Goal: Transaction & Acquisition: Book appointment/travel/reservation

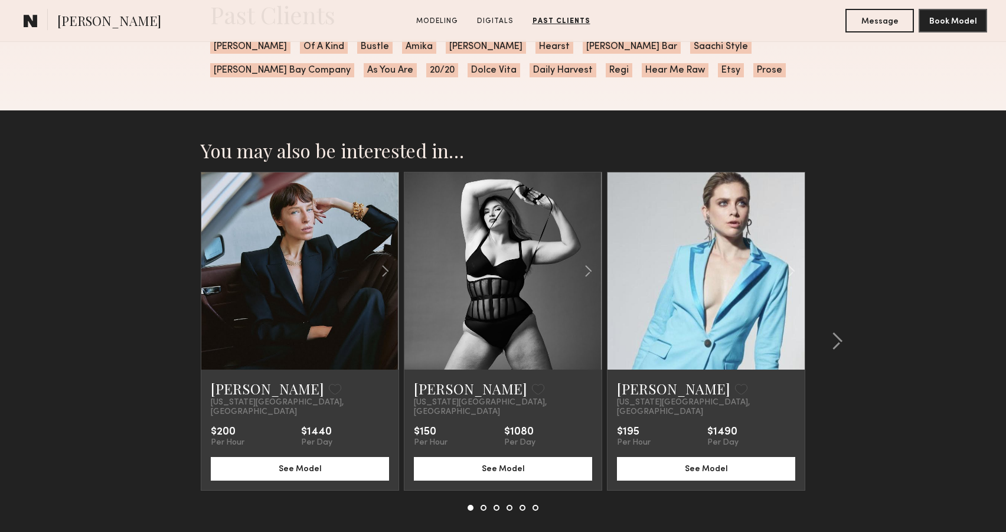
scroll to position [1732, 0]
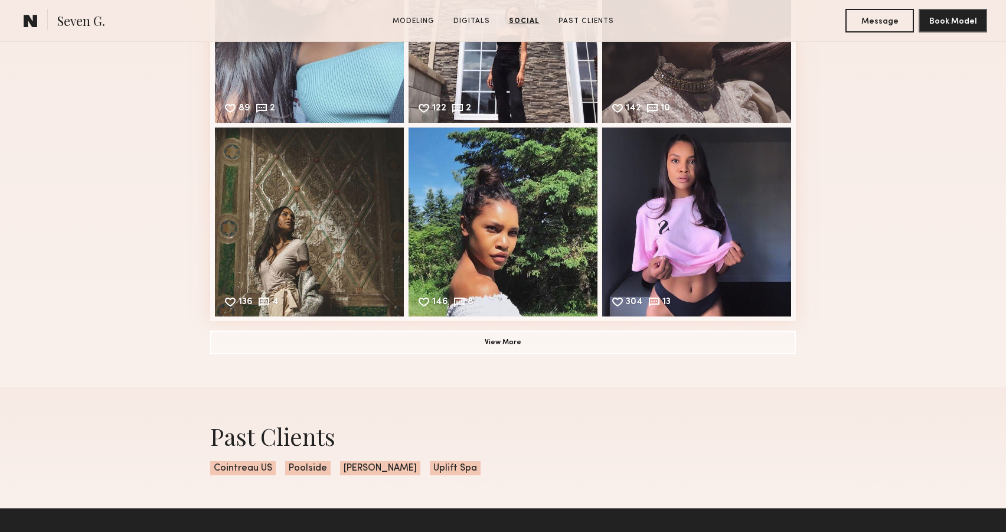
scroll to position [1410, 0]
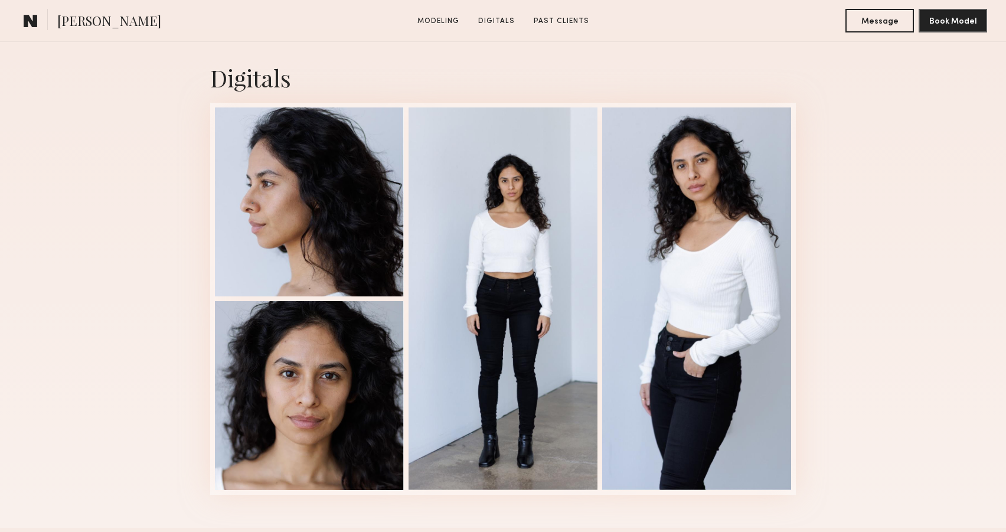
scroll to position [1160, 0]
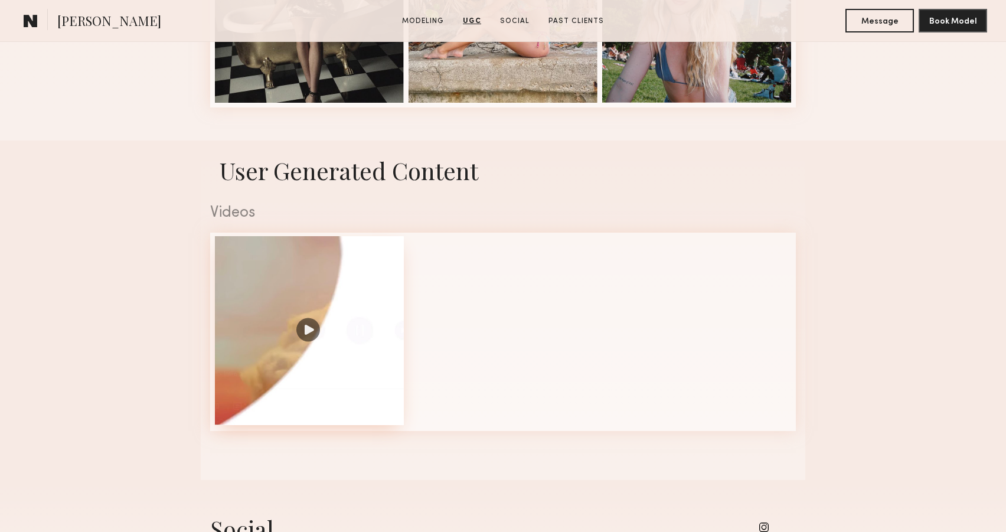
scroll to position [1013, 0]
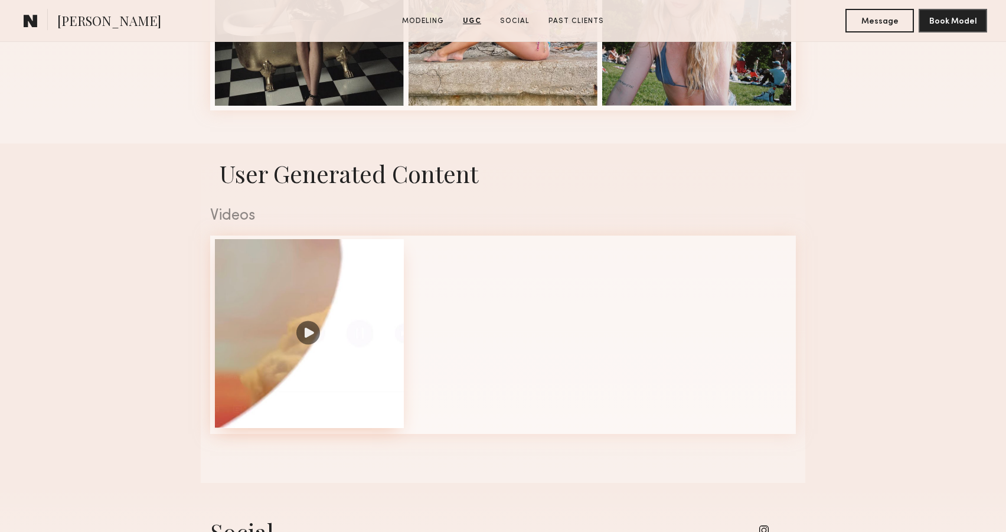
click at [306, 306] on div at bounding box center [309, 333] width 189 height 189
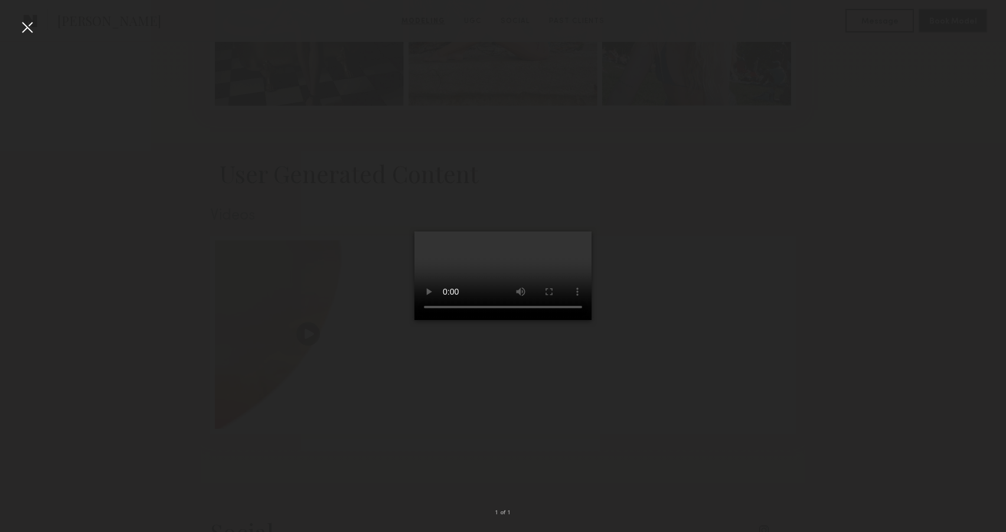
click at [508, 272] on video at bounding box center [502, 275] width 177 height 89
click at [14, 330] on div at bounding box center [503, 256] width 1006 height 475
click at [35, 25] on div at bounding box center [27, 27] width 19 height 19
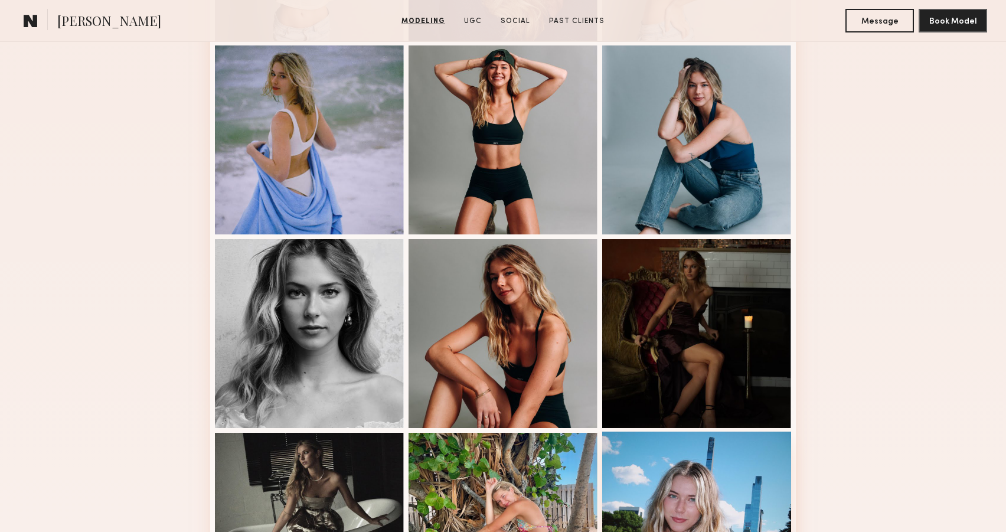
scroll to position [376, 0]
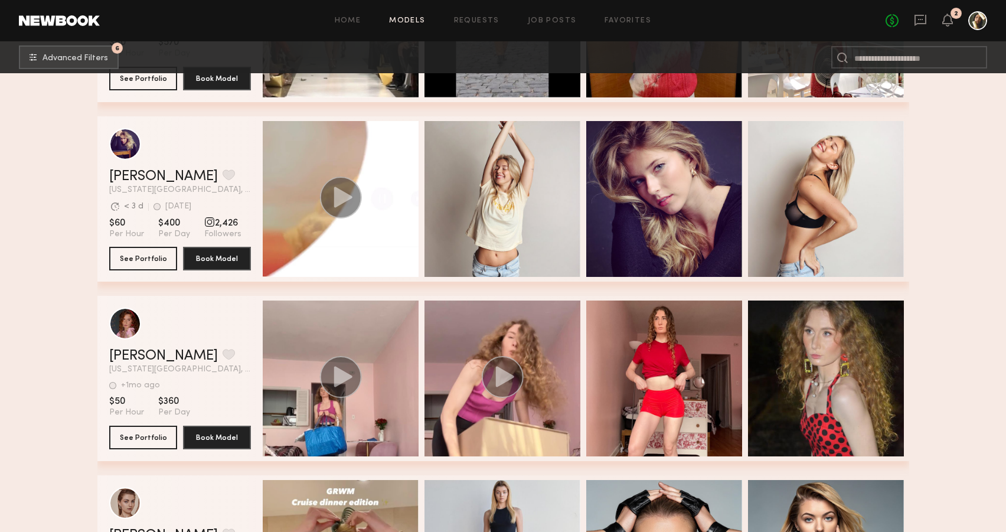
scroll to position [4461, 0]
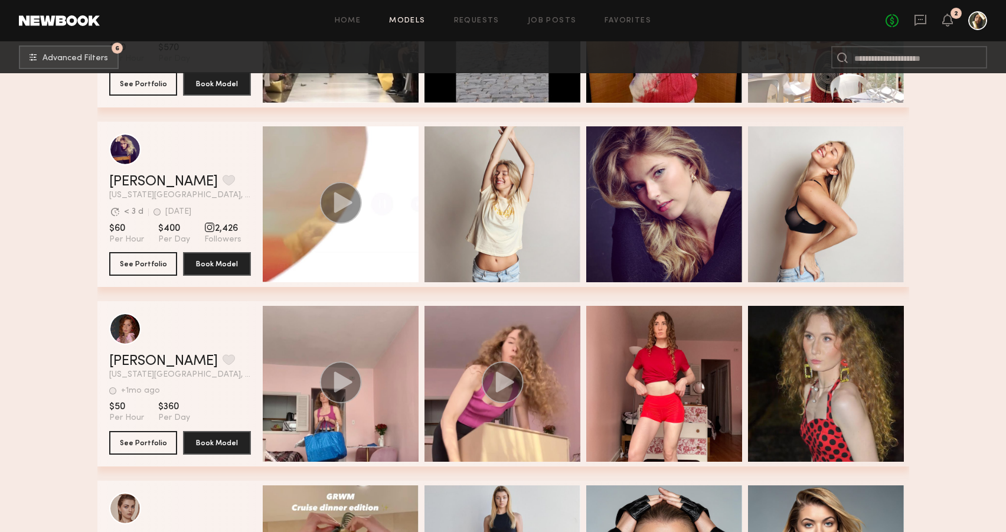
click at [414, 18] on link "Models" at bounding box center [407, 21] width 36 height 8
click at [92, 55] on span "Advanced Filters" at bounding box center [75, 58] width 66 height 8
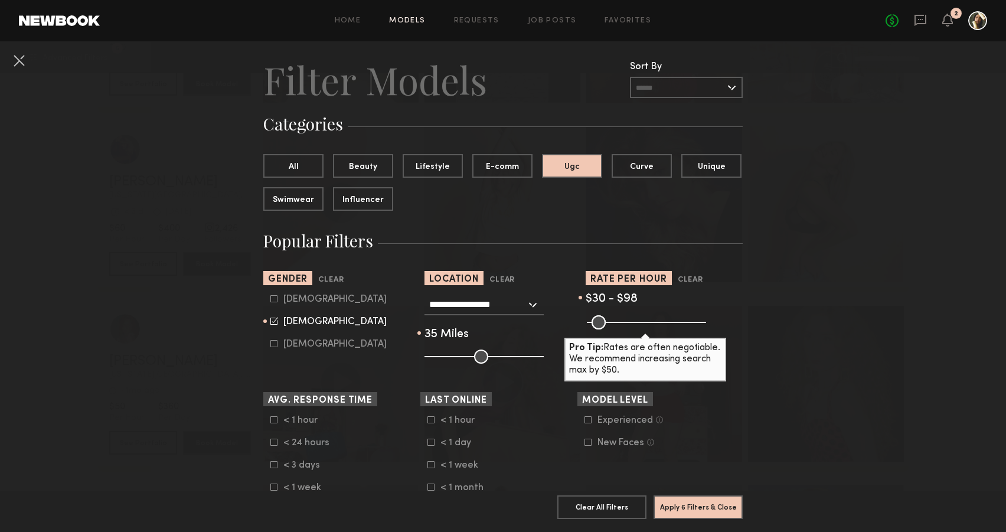
scroll to position [37, 0]
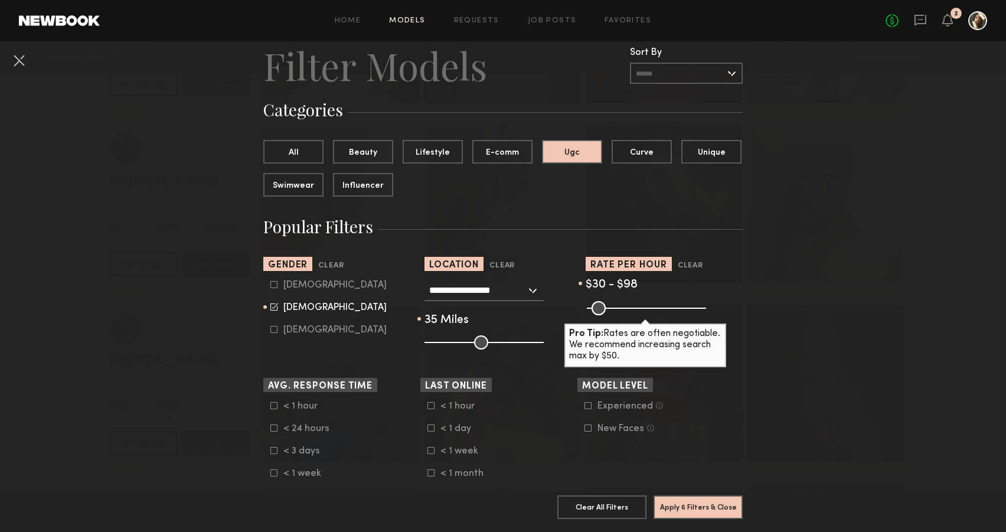
click at [285, 284] on div "Male" at bounding box center [334, 285] width 103 height 7
type input "**"
click at [288, 305] on div "Female" at bounding box center [334, 307] width 103 height 7
type input "*"
click at [692, 511] on button "Apply 6 Filters & Close" at bounding box center [697, 507] width 89 height 24
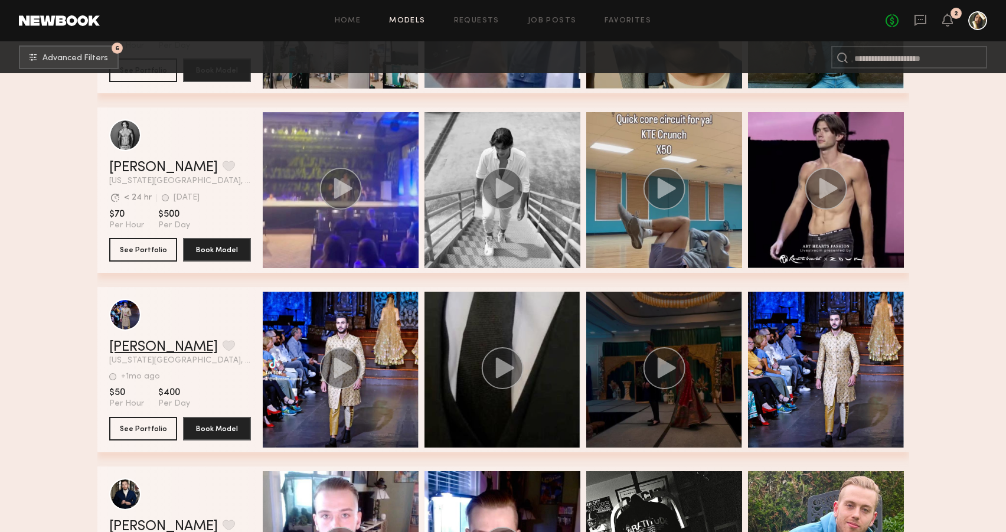
scroll to position [346, 0]
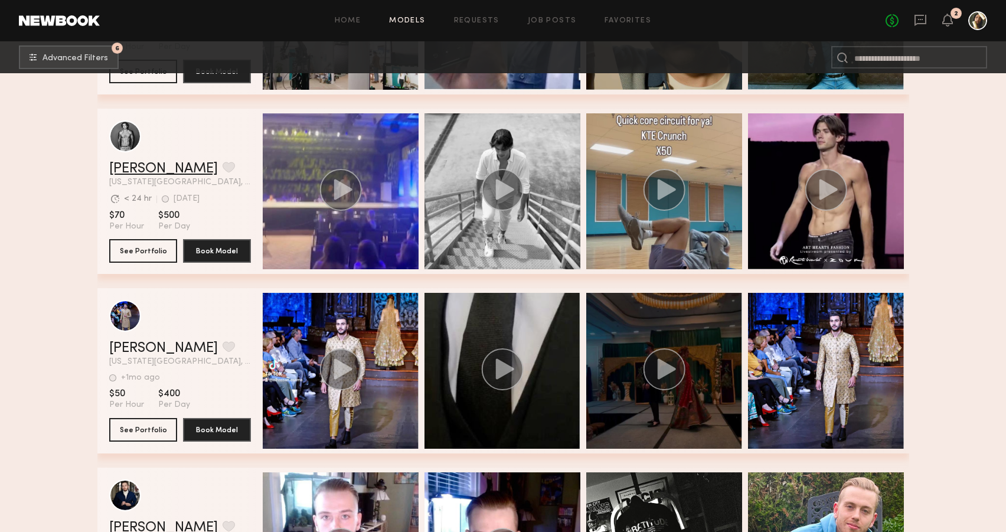
click at [137, 171] on link "Kyle T." at bounding box center [163, 169] width 109 height 14
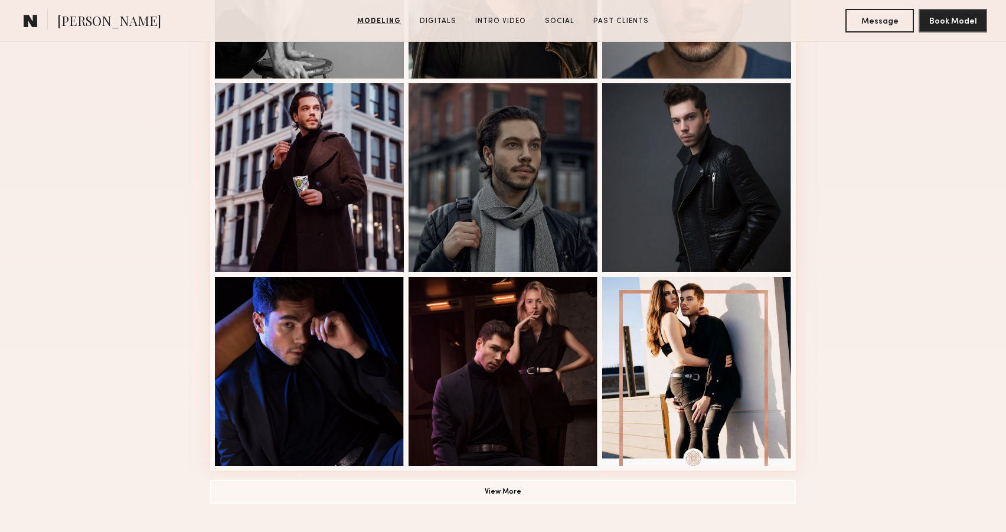
scroll to position [680, 0]
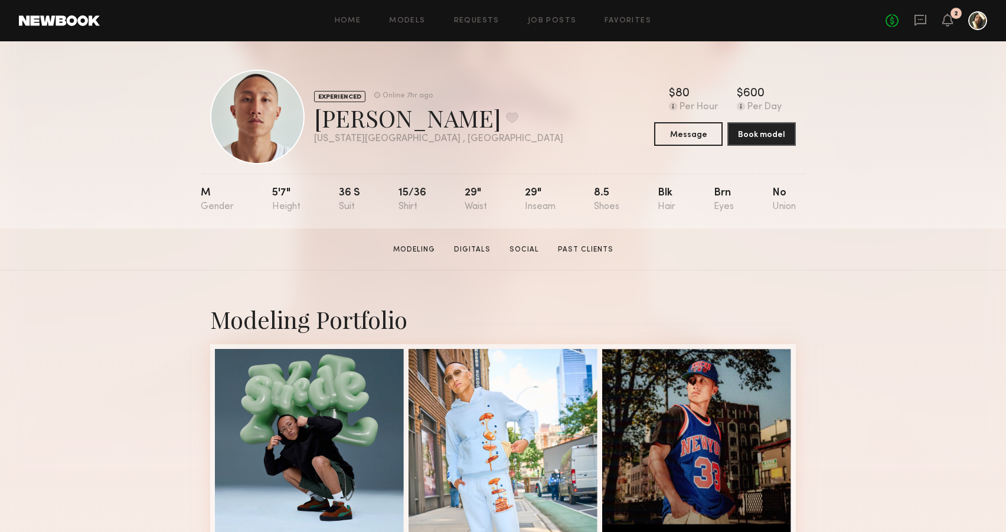
click at [415, 13] on div "Home Models Requests Job Posts Favorites Sign Out No fees up to $5,000 2" at bounding box center [543, 20] width 887 height 19
click at [416, 19] on link "Models" at bounding box center [407, 21] width 36 height 8
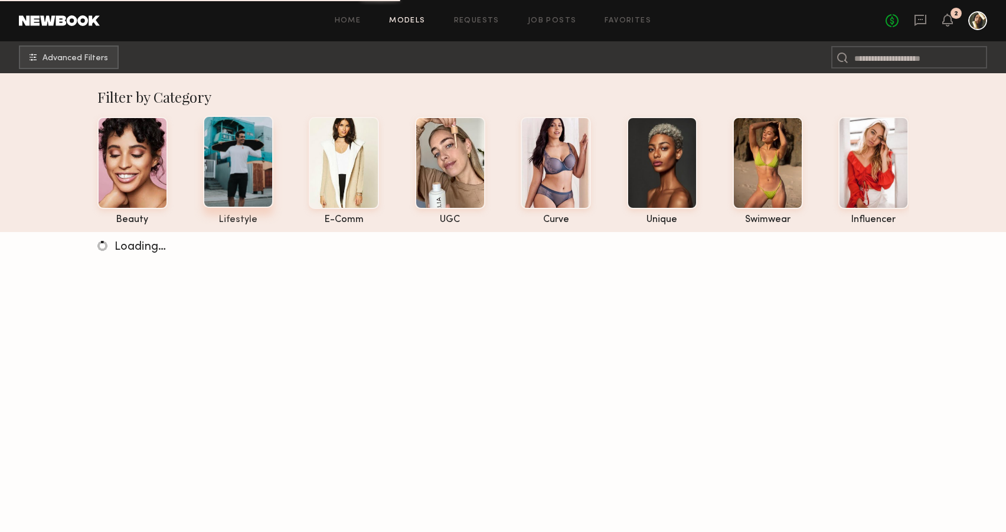
click at [251, 197] on div at bounding box center [238, 162] width 70 height 92
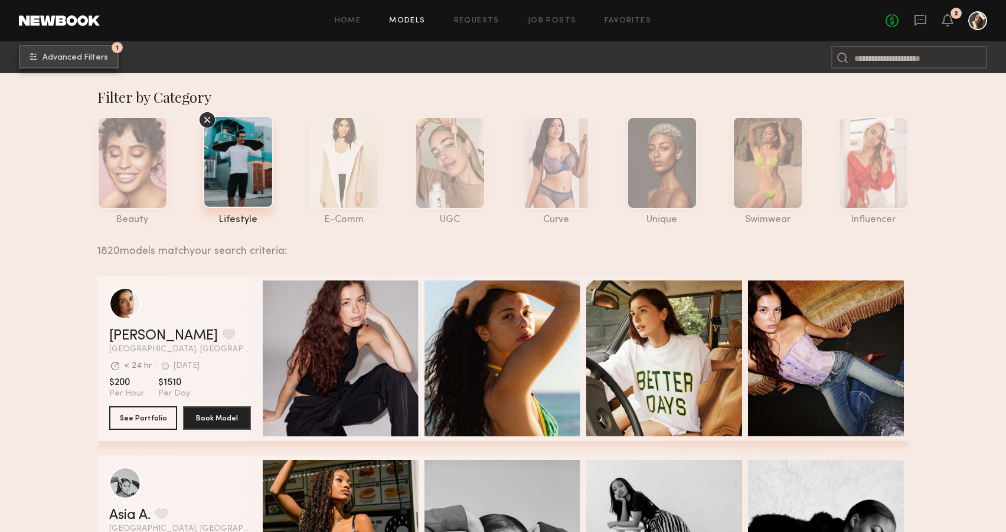
click at [100, 55] on span "Advanced Filters" at bounding box center [75, 58] width 66 height 8
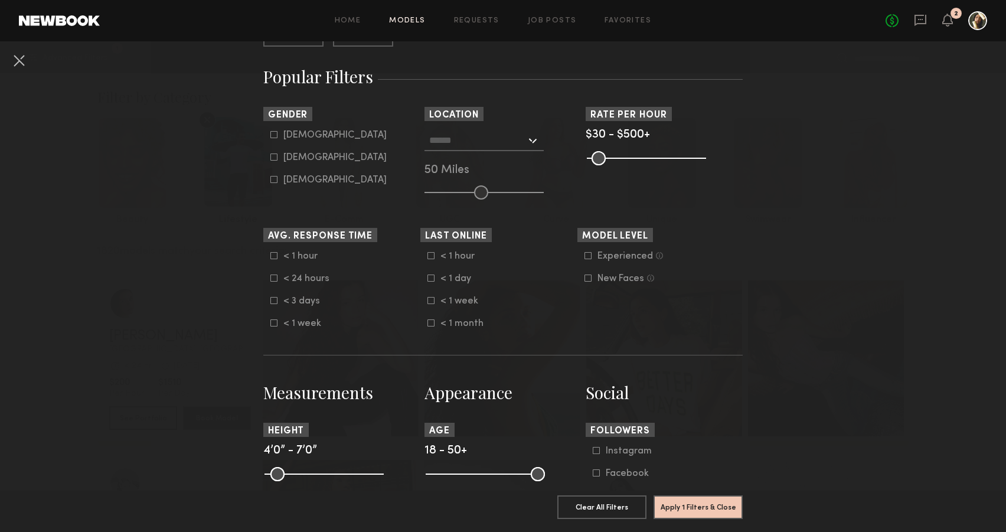
scroll to position [189, 0]
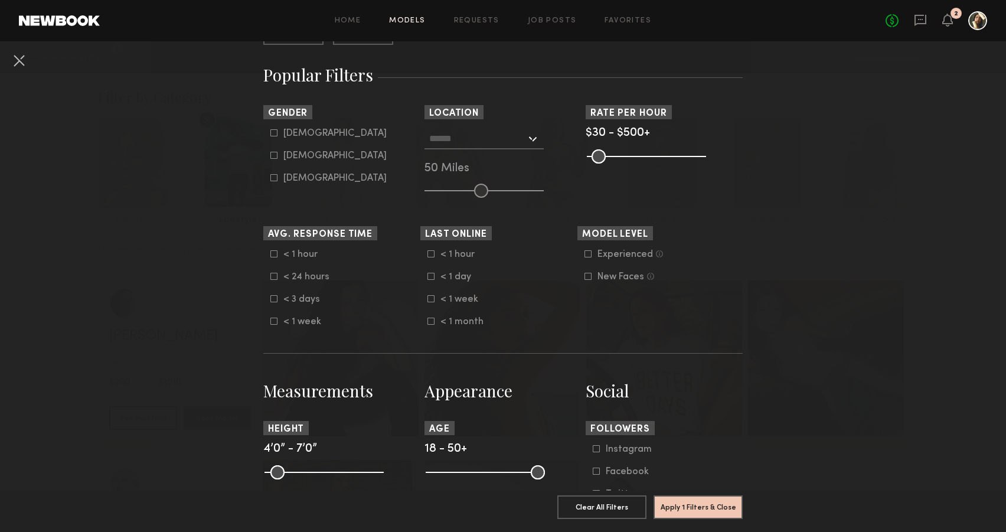
click at [503, 130] on input "text" at bounding box center [477, 138] width 97 height 20
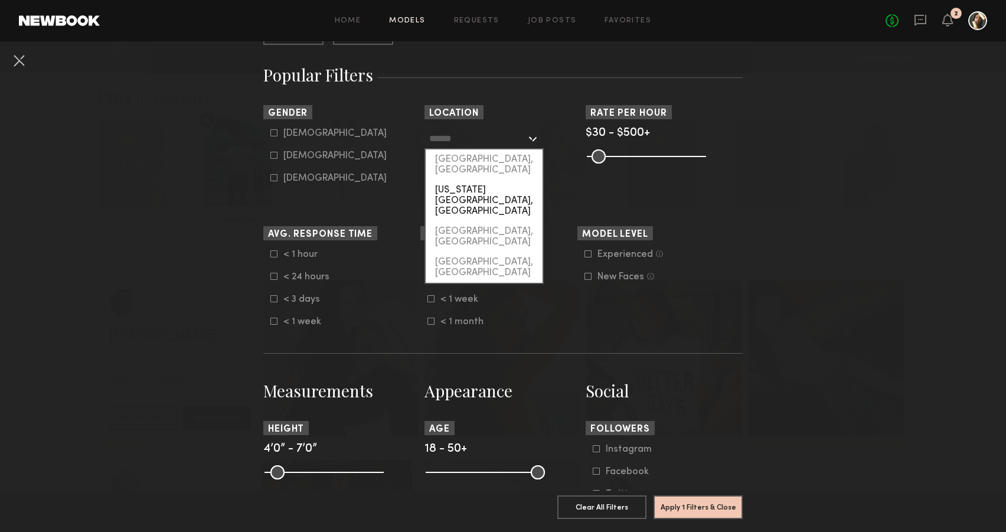
click at [485, 180] on div "[US_STATE][GEOGRAPHIC_DATA], [GEOGRAPHIC_DATA]" at bounding box center [484, 200] width 117 height 41
type input "**********"
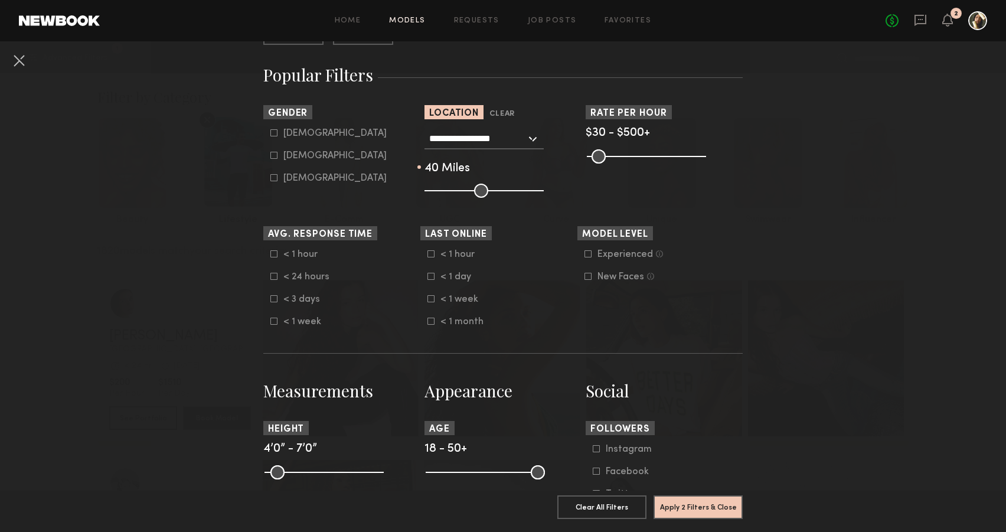
drag, startPoint x: 480, startPoint y: 195, endPoint x: 469, endPoint y: 195, distance: 11.2
type input "**"
click at [469, 195] on input "range" at bounding box center [483, 191] width 119 height 14
click at [708, 511] on button "Apply 2 Filters & Close" at bounding box center [697, 507] width 89 height 24
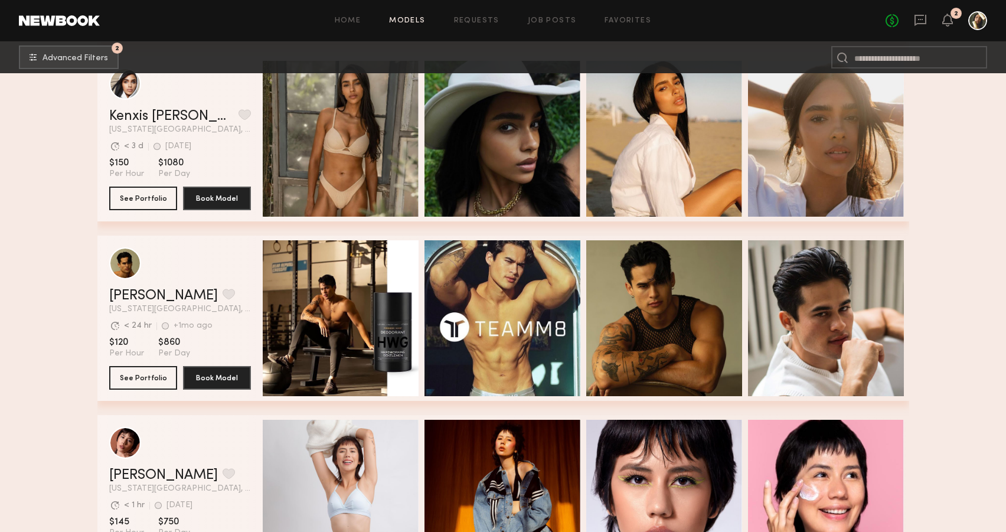
scroll to position [1297, 0]
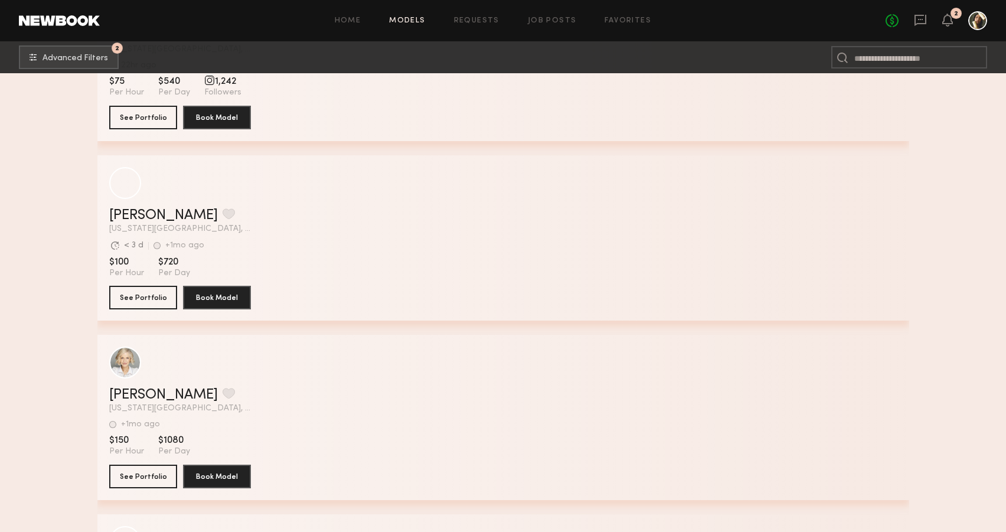
scroll to position [12680, 0]
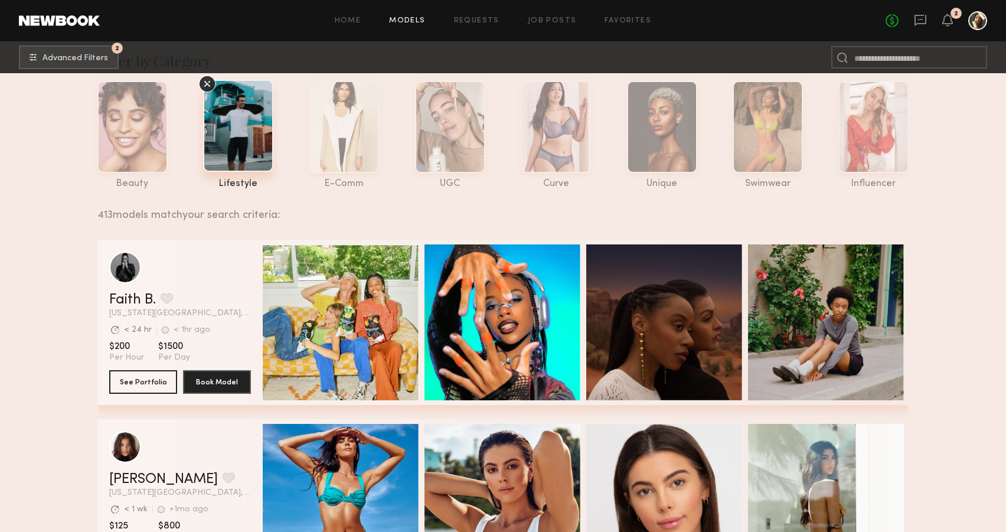
scroll to position [0, 0]
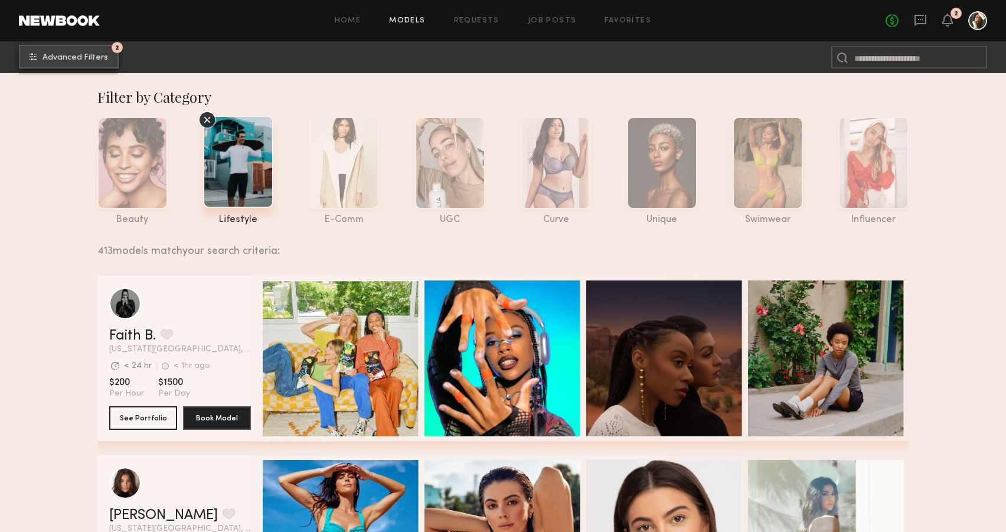
click at [104, 61] on span "Advanced Filters" at bounding box center [75, 58] width 66 height 8
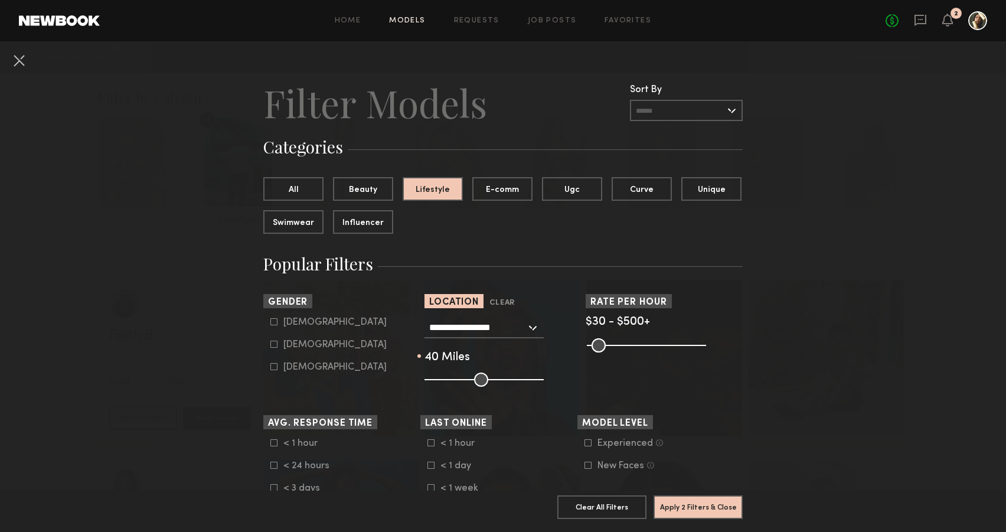
click at [310, 342] on div "Female" at bounding box center [334, 344] width 103 height 7
type input "**"
click at [691, 505] on button "Apply 3 Filters & Close" at bounding box center [697, 507] width 89 height 24
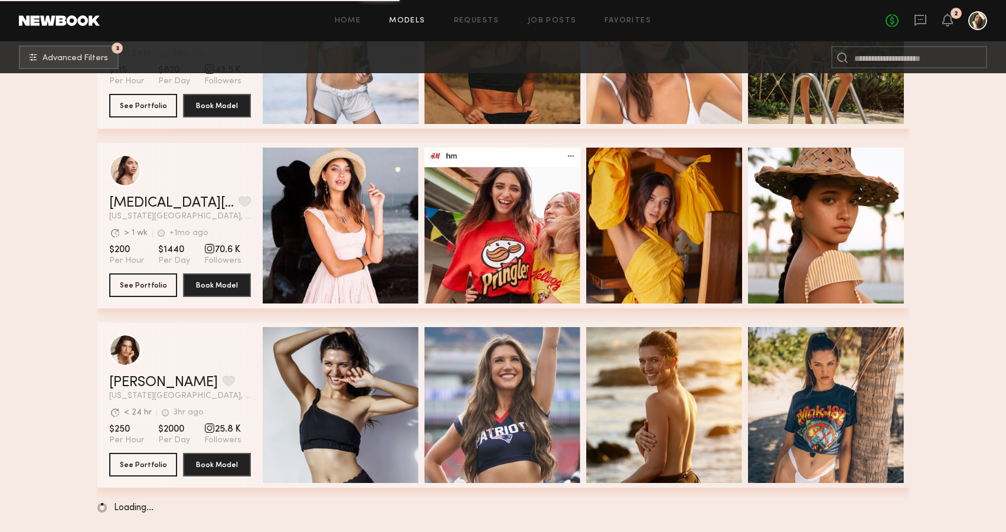
scroll to position [12696, 0]
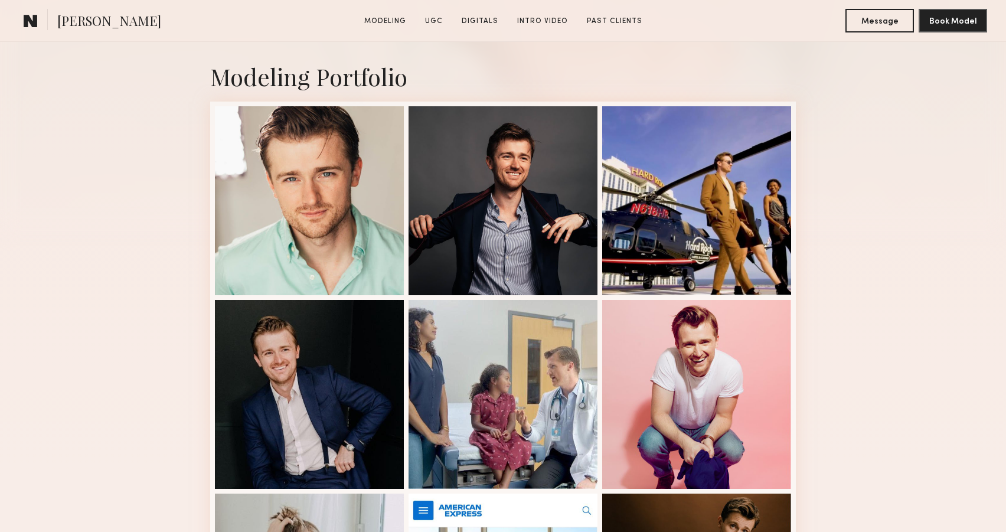
scroll to position [262, 0]
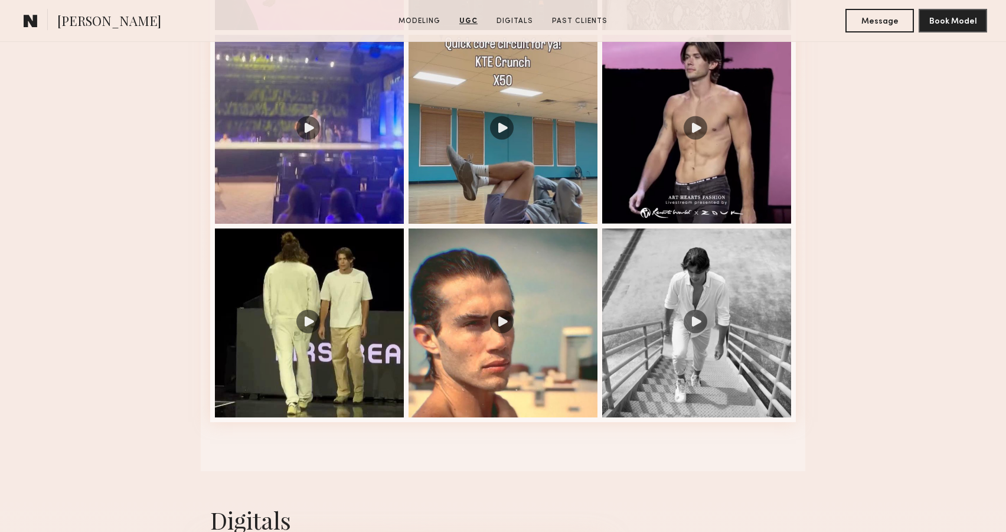
scroll to position [1646, 0]
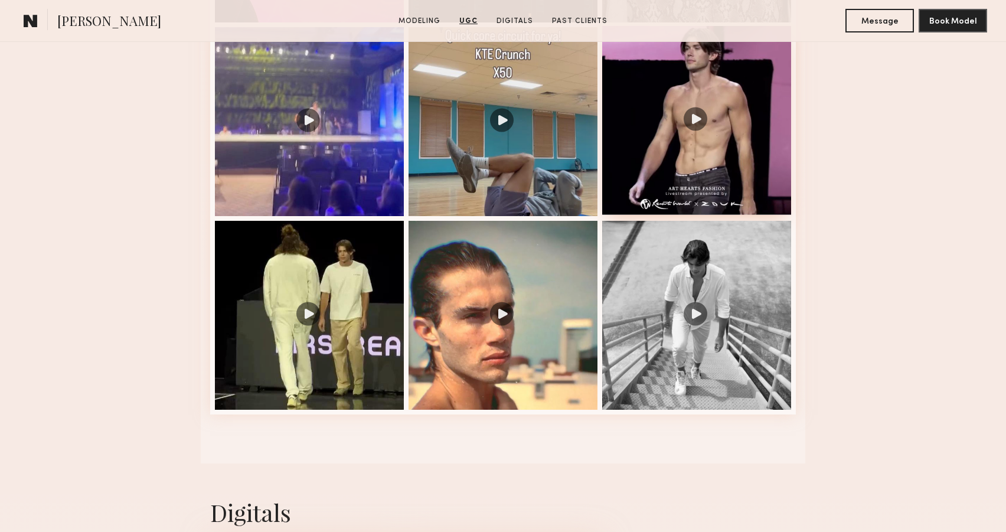
click at [689, 145] on div at bounding box center [696, 120] width 189 height 189
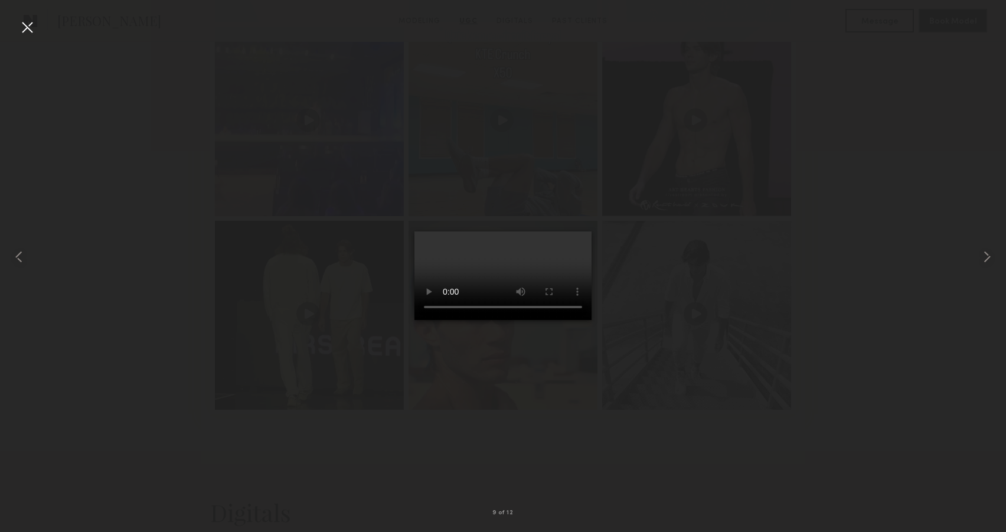
click at [31, 27] on div at bounding box center [27, 27] width 19 height 19
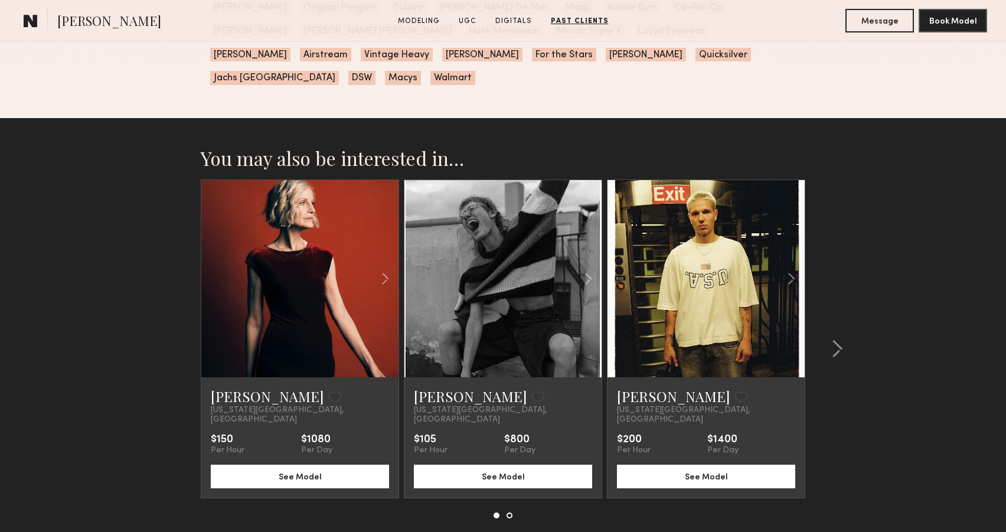
scroll to position [2694, 0]
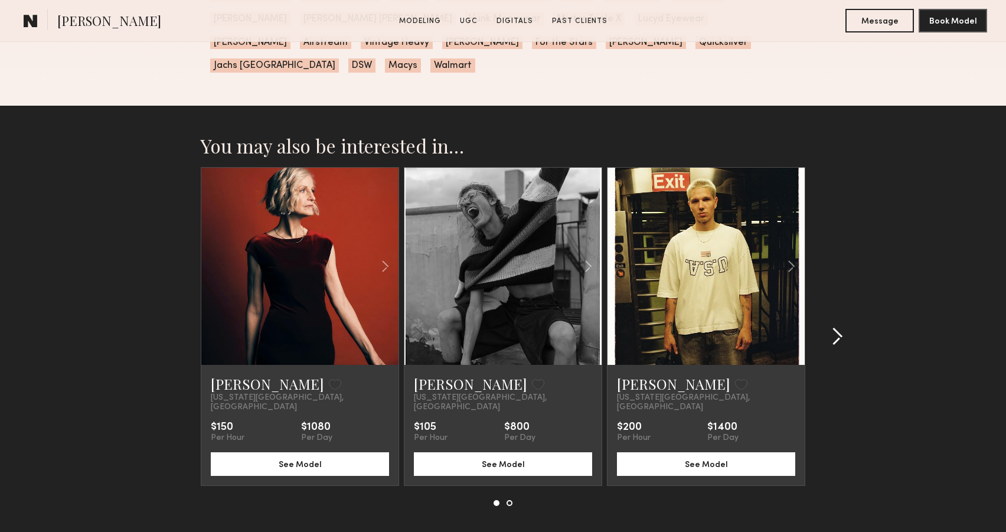
click at [837, 327] on common-icon at bounding box center [837, 336] width 12 height 19
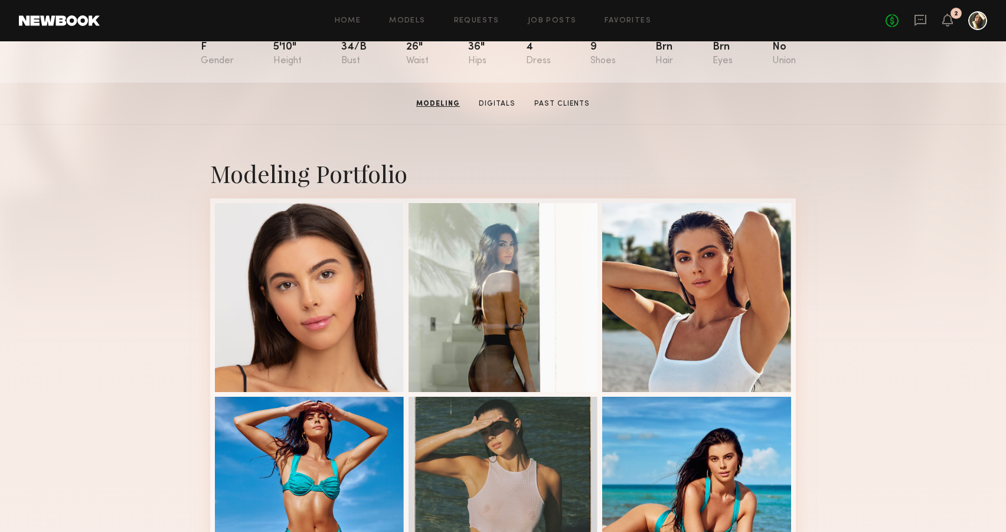
scroll to position [27, 0]
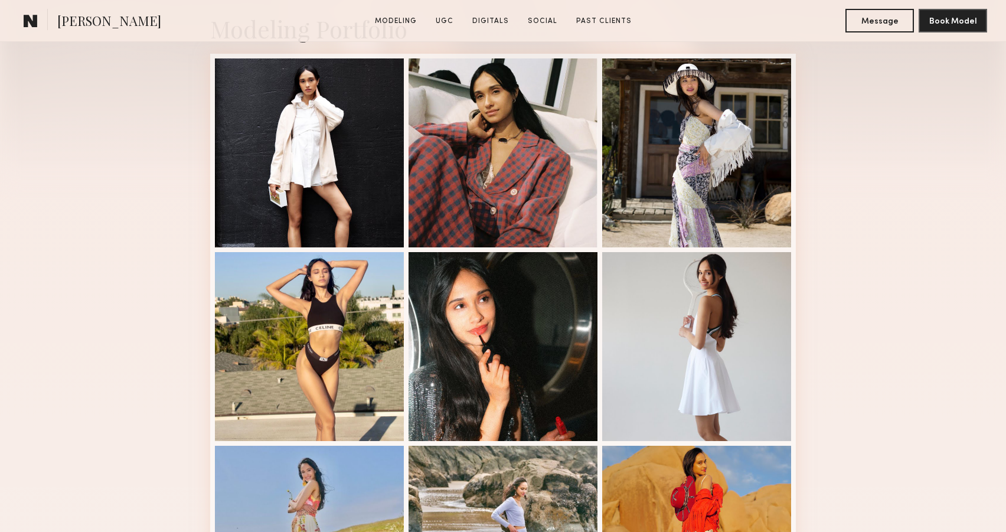
scroll to position [302, 0]
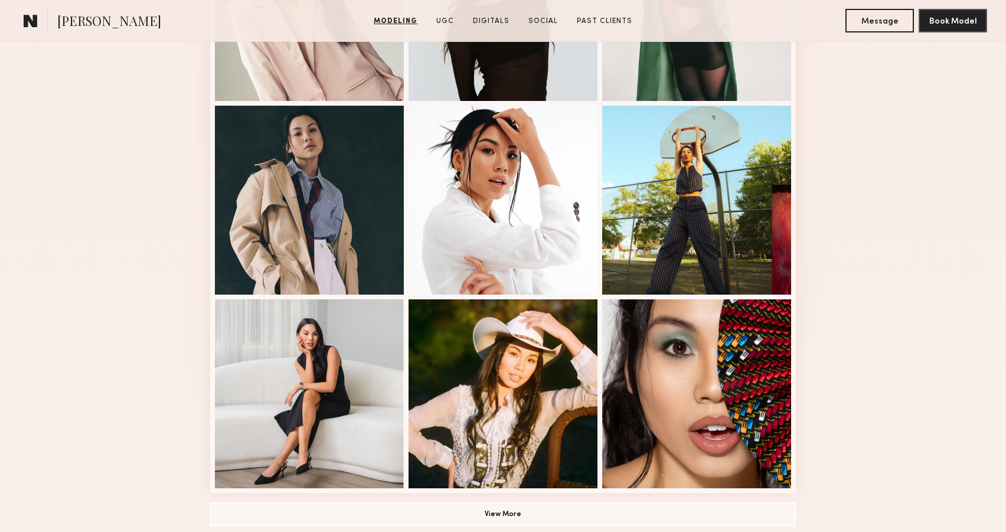
scroll to position [637, 0]
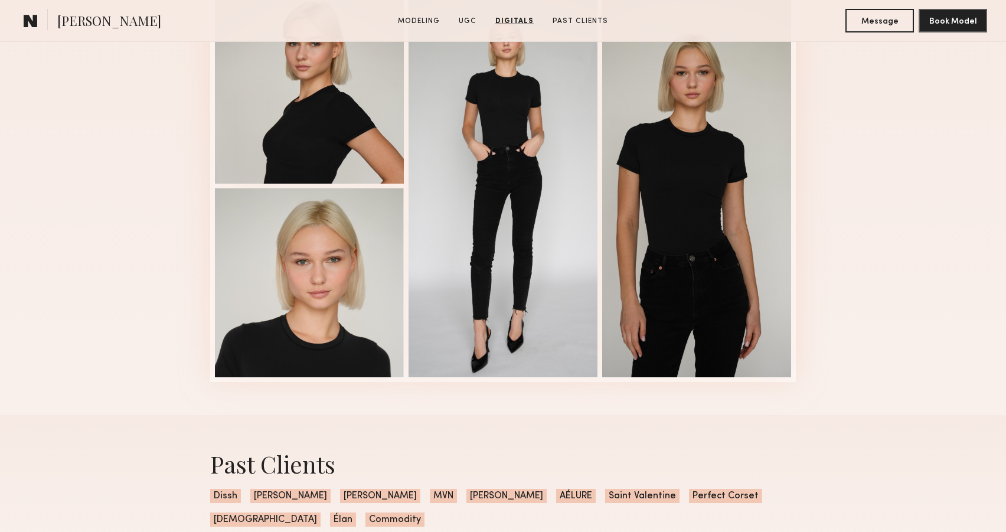
scroll to position [2249, 0]
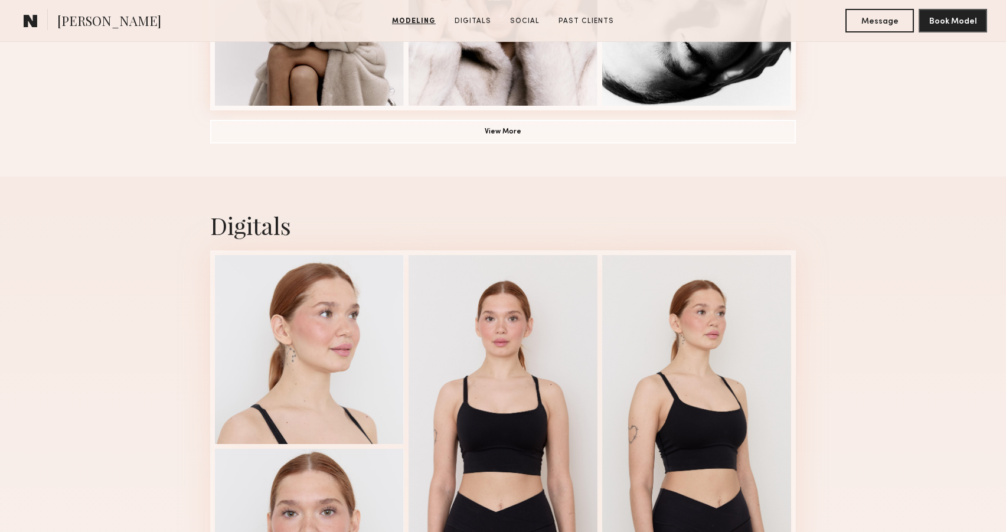
scroll to position [1014, 0]
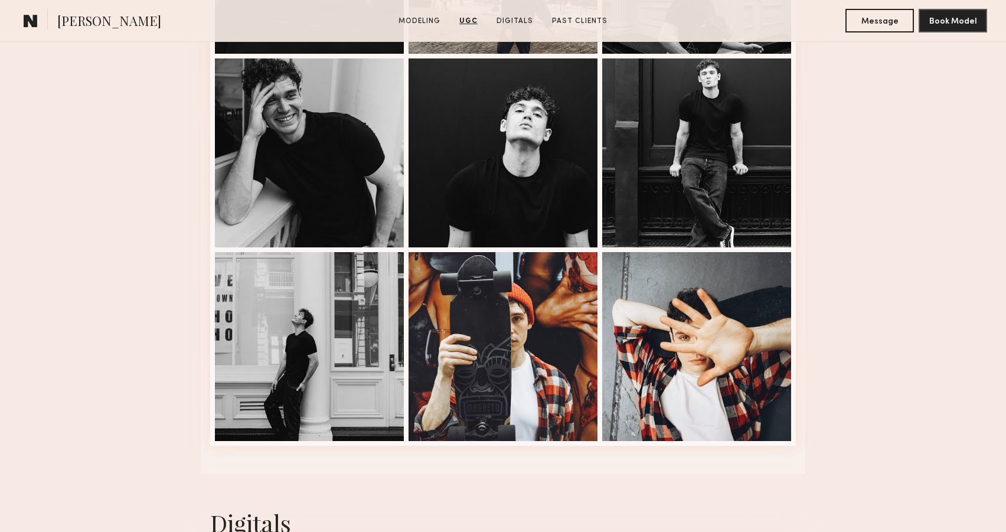
scroll to position [1582, 0]
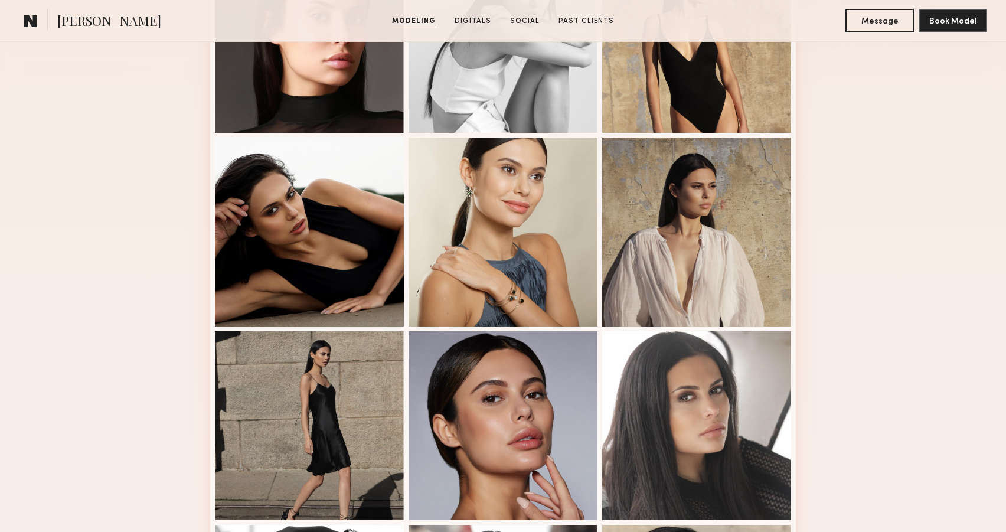
scroll to position [397, 0]
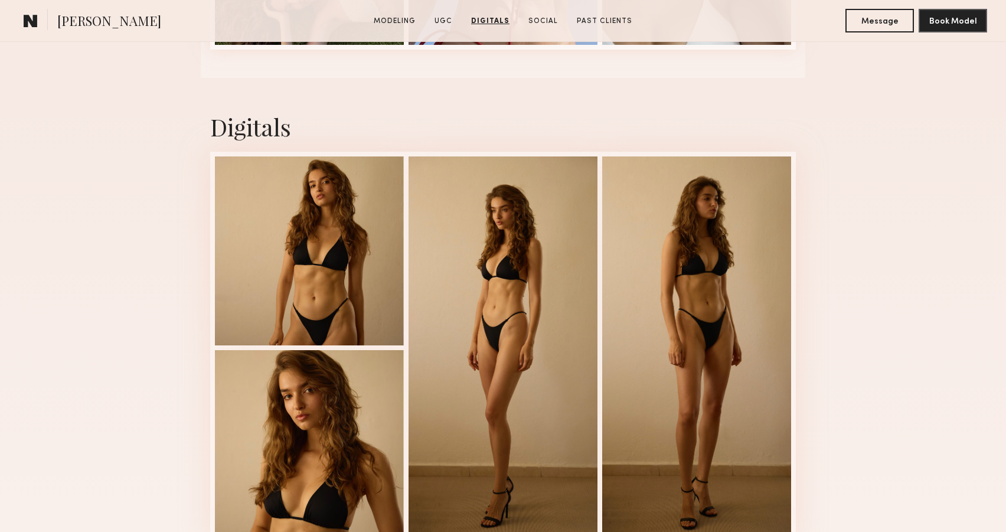
scroll to position [2465, 0]
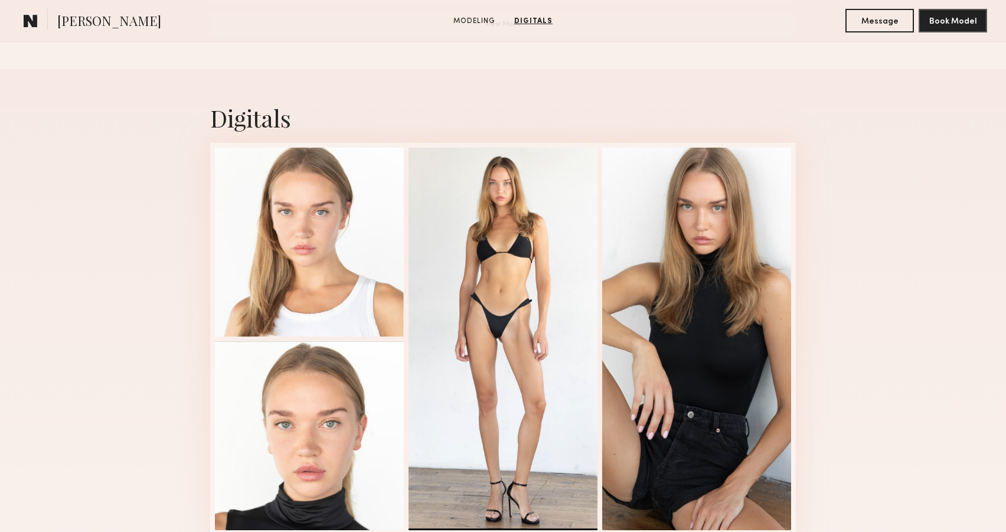
scroll to position [1137, 0]
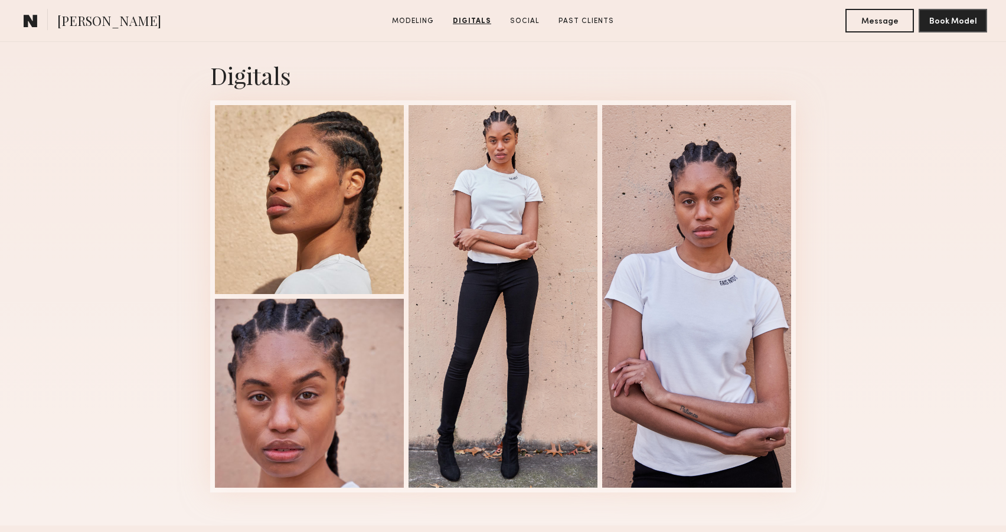
scroll to position [1163, 0]
